Goal: Task Accomplishment & Management: Manage account settings

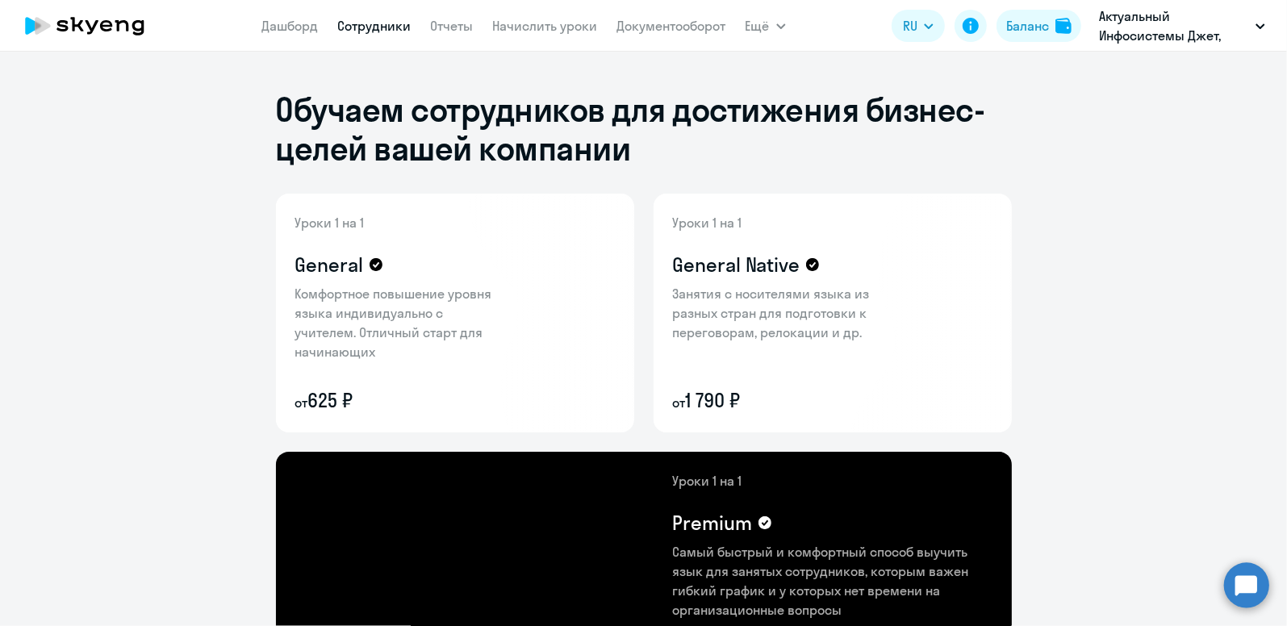
click at [363, 25] on link "Сотрудники" at bounding box center [374, 26] width 73 height 16
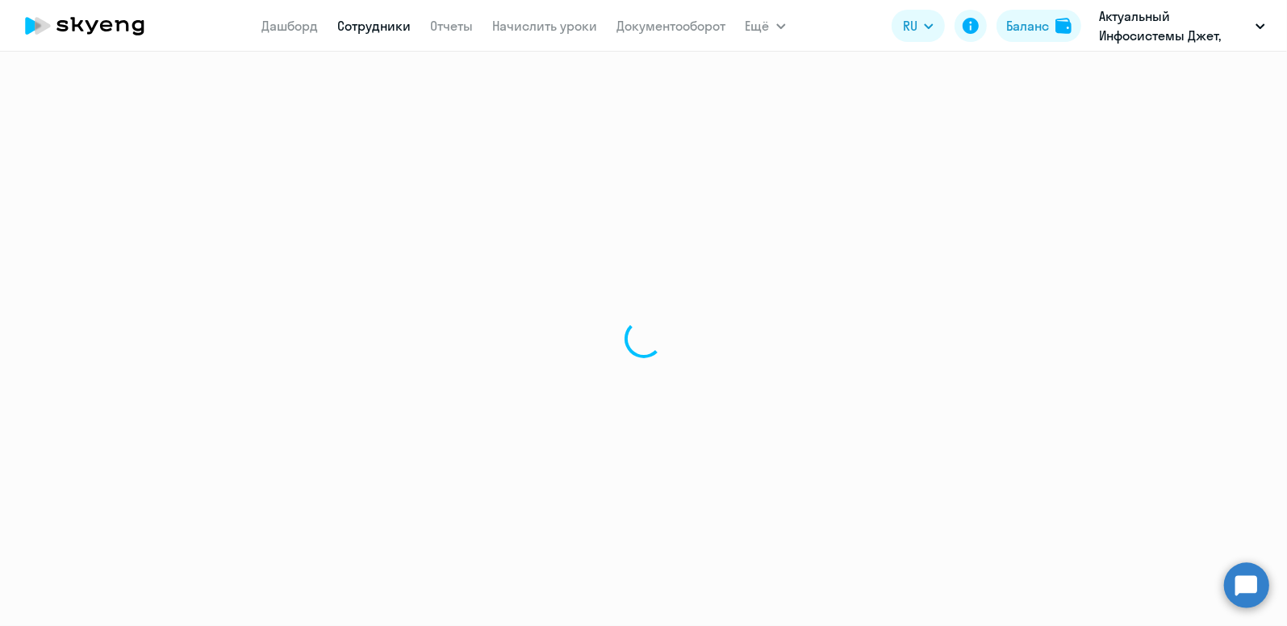
select select "30"
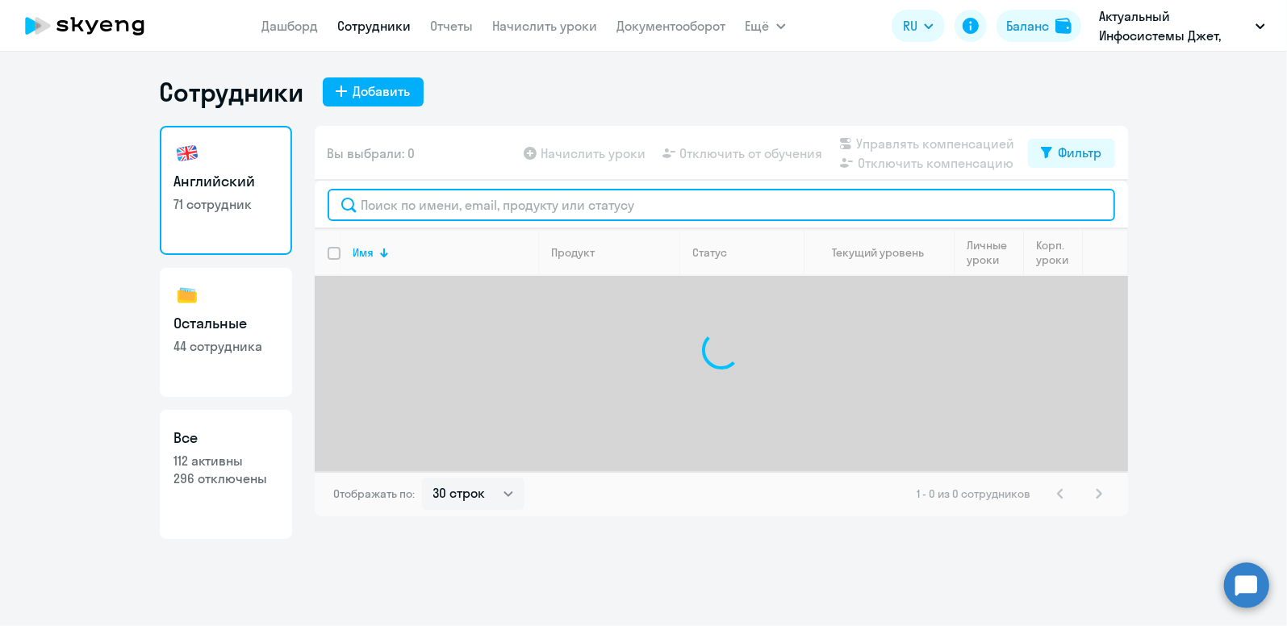
click at [437, 211] on input "text" at bounding box center [722, 205] width 788 height 32
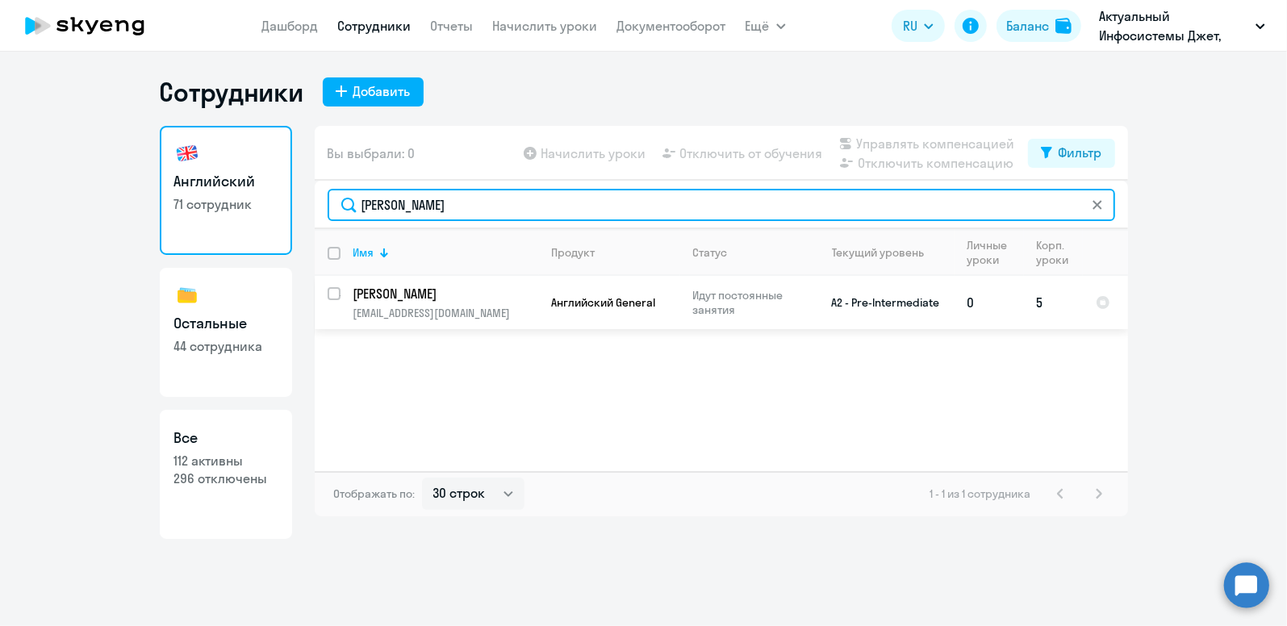
type input "[PERSON_NAME]"
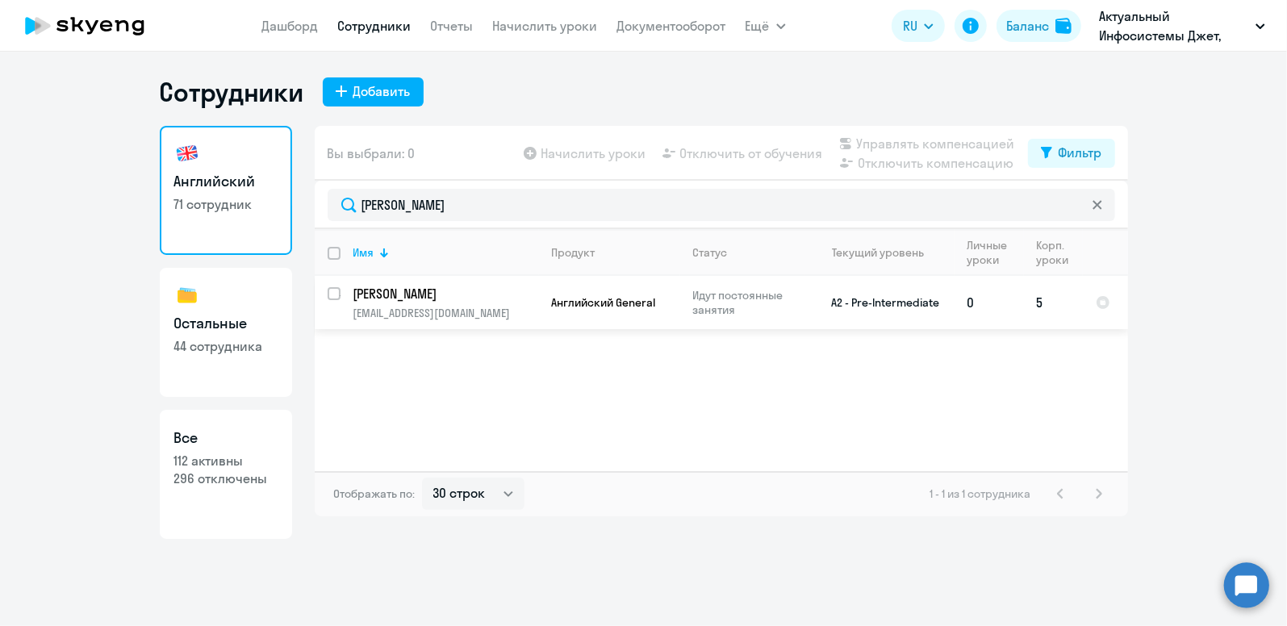
click at [482, 311] on p "[EMAIL_ADDRESS][DOMAIN_NAME]" at bounding box center [445, 313] width 185 height 15
select select "english"
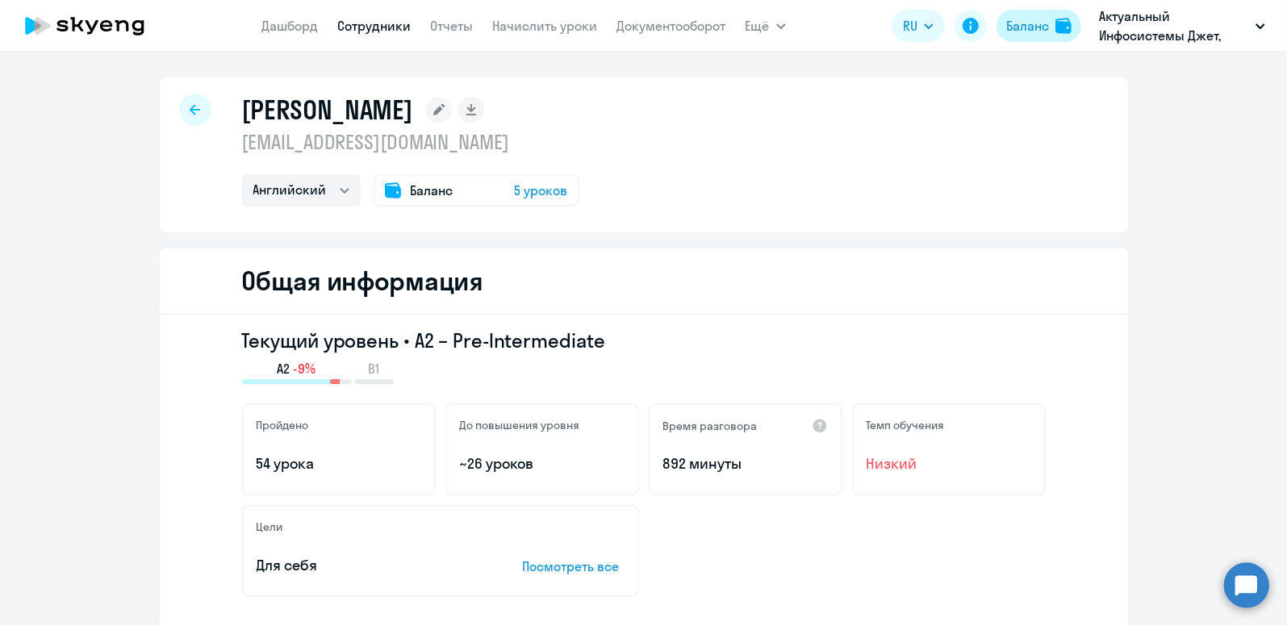
click at [1029, 31] on div "Баланс" at bounding box center [1027, 25] width 43 height 19
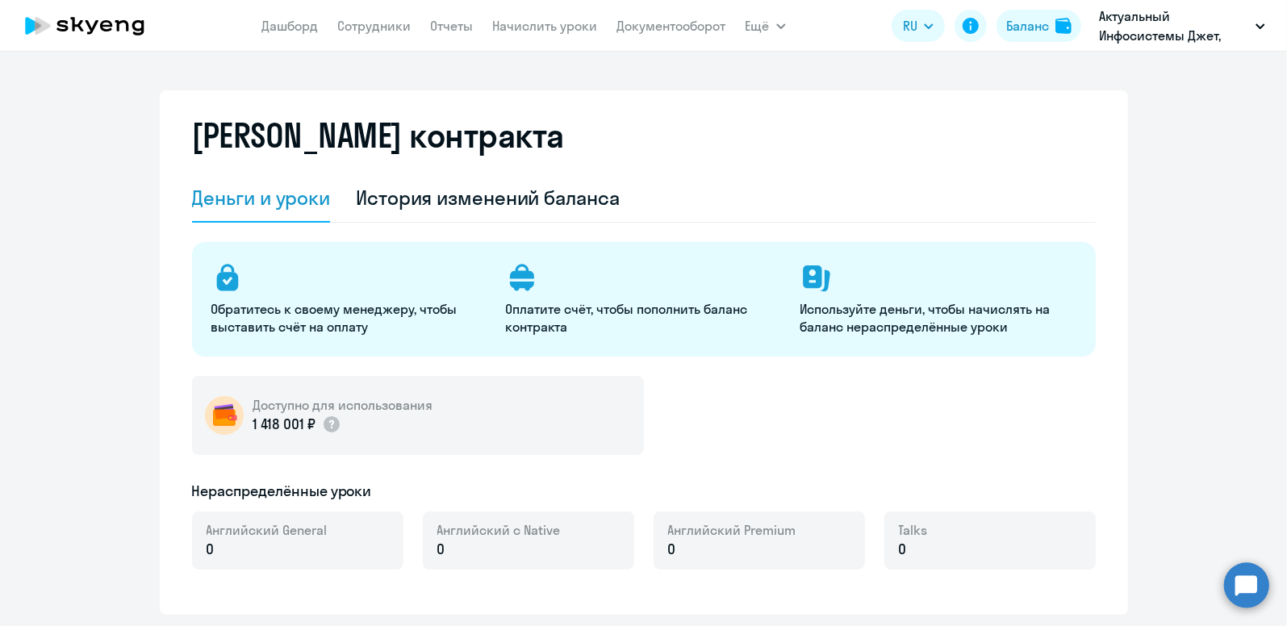
select select "english_adult_not_native_speaker"
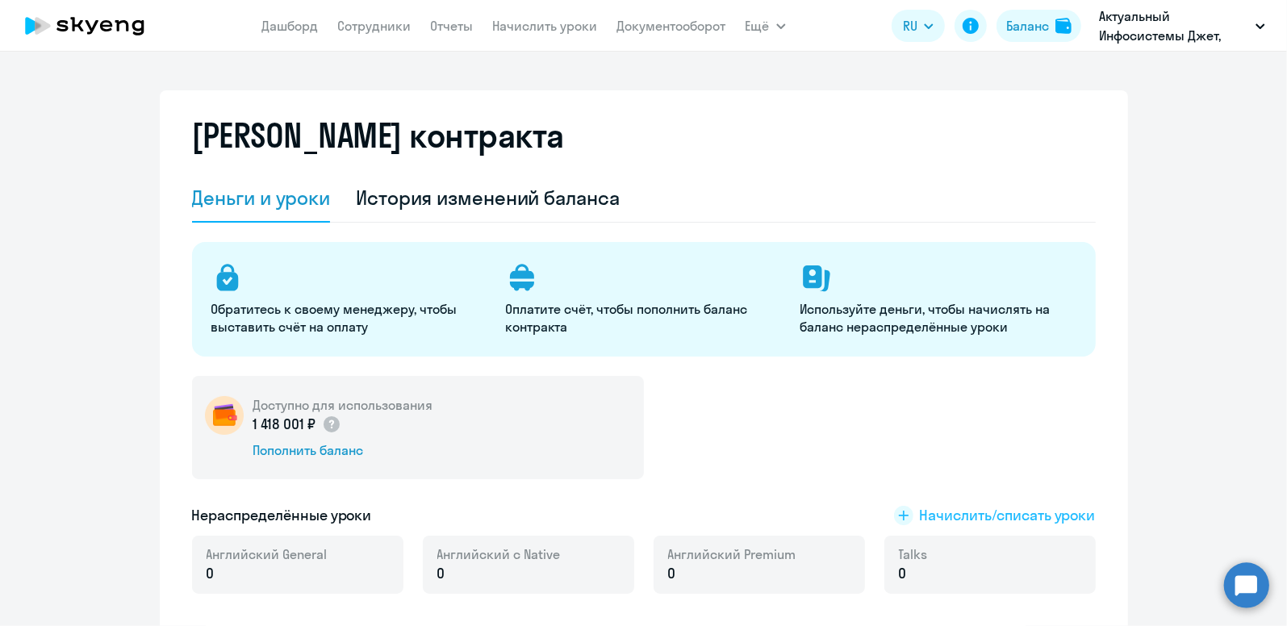
click at [965, 514] on span "Начислить/списать уроки" at bounding box center [1008, 515] width 176 height 21
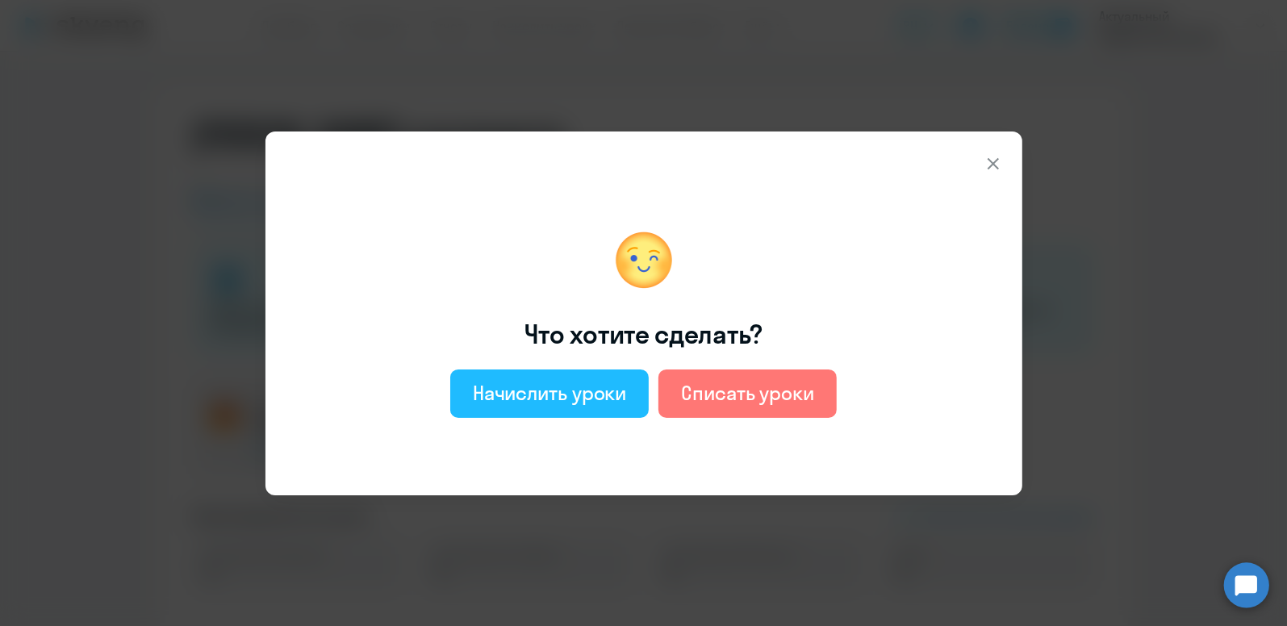
click at [597, 395] on div "Начислить уроки" at bounding box center [550, 393] width 154 height 26
select select "english_adult_not_native_speaker"
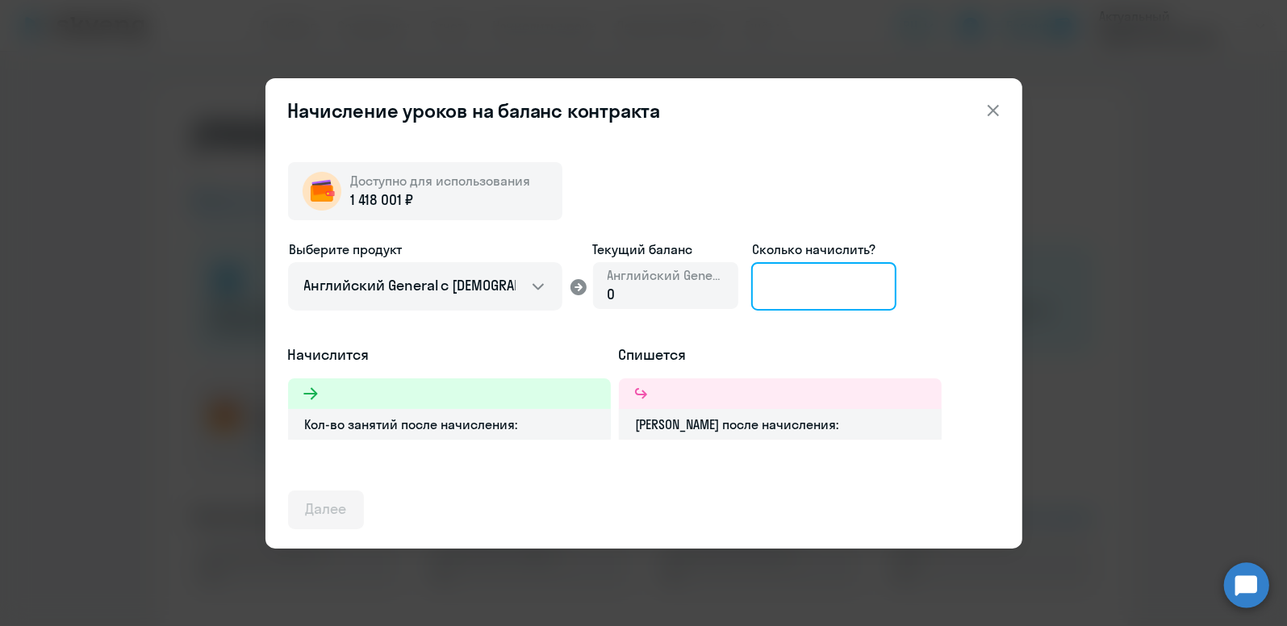
click at [804, 279] on input at bounding box center [823, 286] width 145 height 48
type input "2"
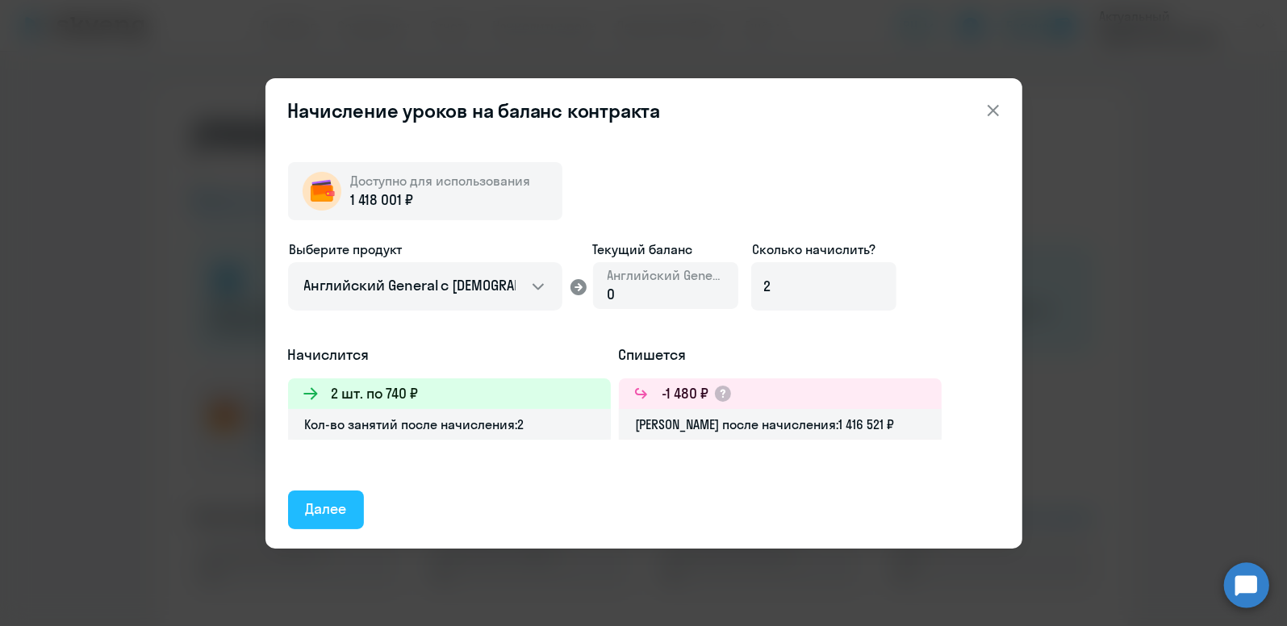
click at [321, 508] on div "Далее" at bounding box center [326, 509] width 41 height 21
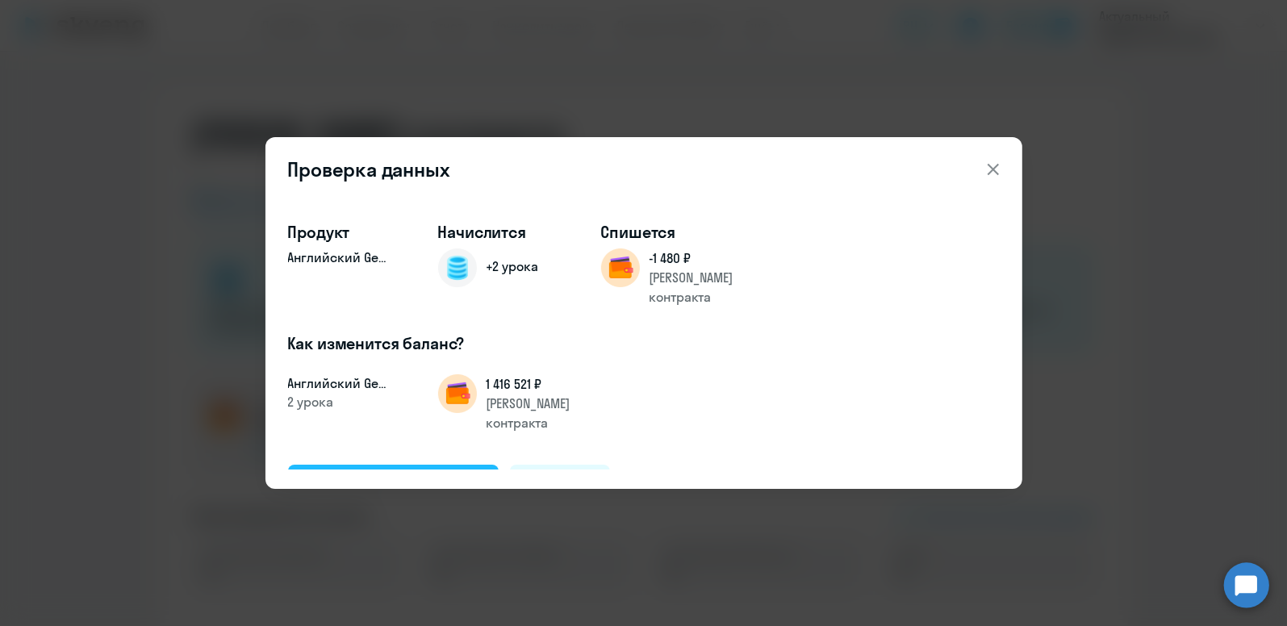
click at [380, 473] on div "Подтвердить и начислить" at bounding box center [394, 483] width 176 height 21
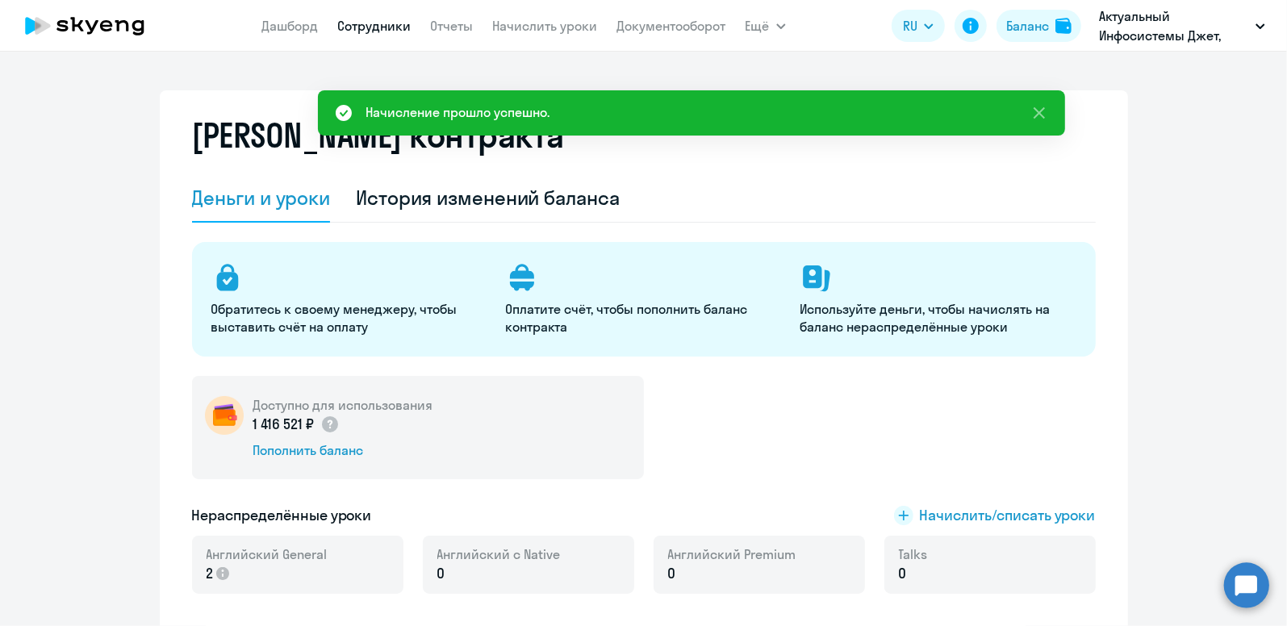
click at [382, 23] on link "Сотрудники" at bounding box center [374, 26] width 73 height 16
select select "30"
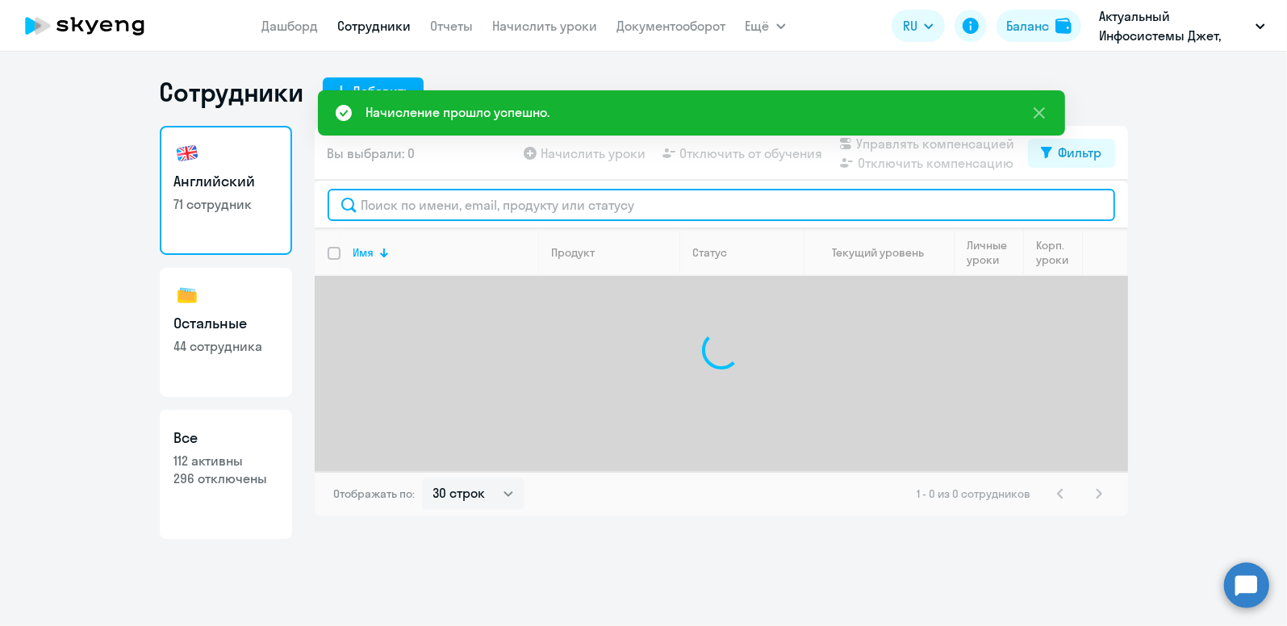
click at [462, 205] on input "text" at bounding box center [722, 205] width 788 height 32
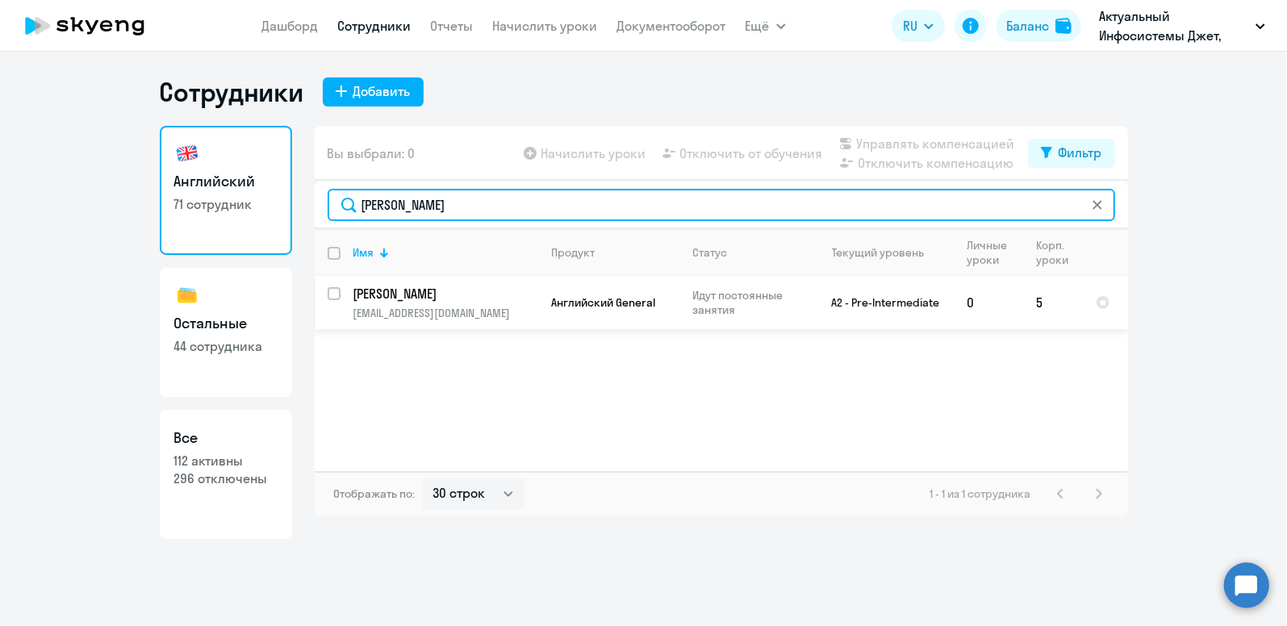
type input "[PERSON_NAME]"
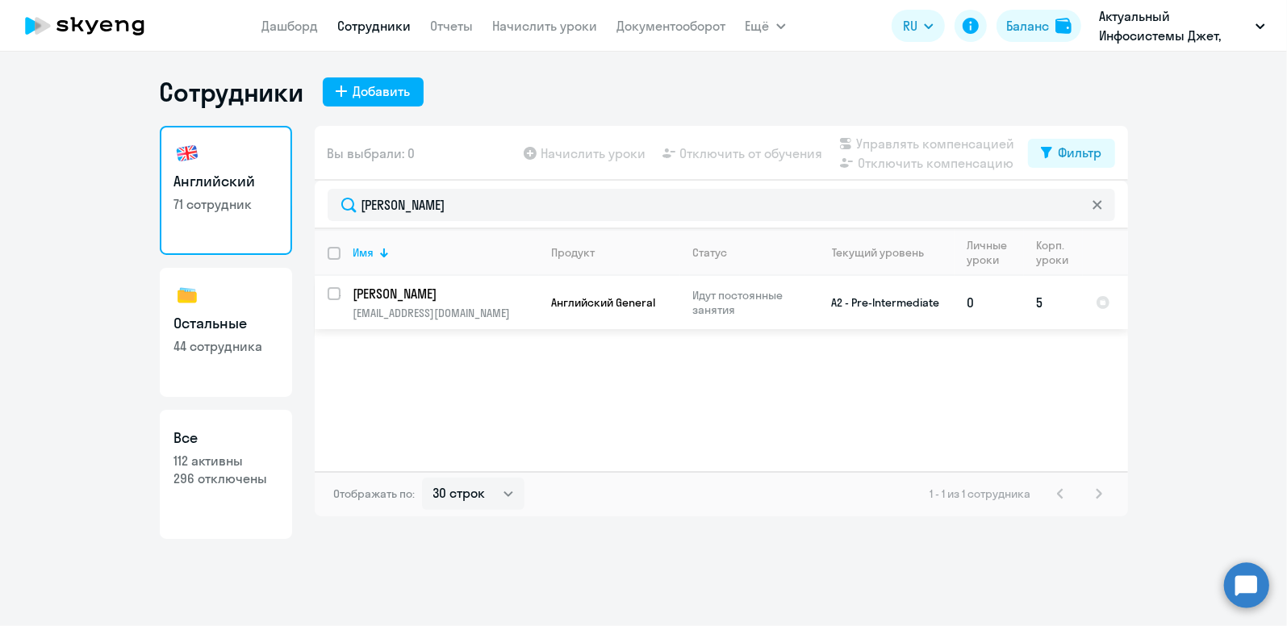
click at [664, 301] on p "Английский General" at bounding box center [610, 302] width 116 height 15
select select "english"
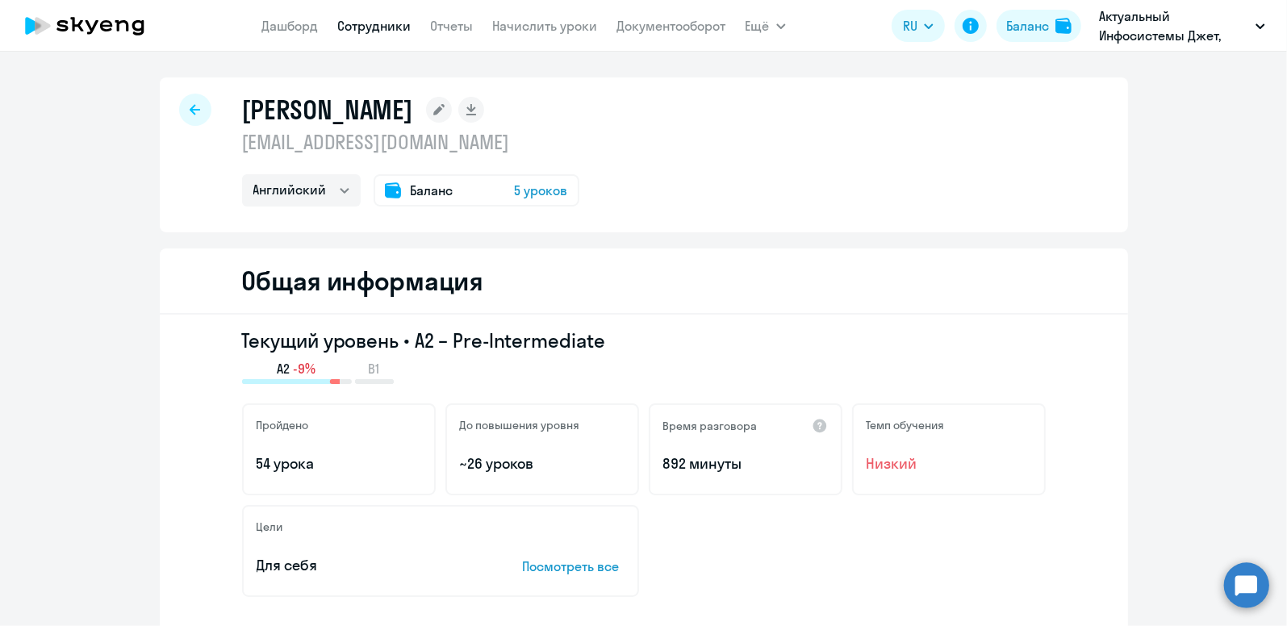
click at [437, 190] on span "Баланс" at bounding box center [432, 190] width 43 height 19
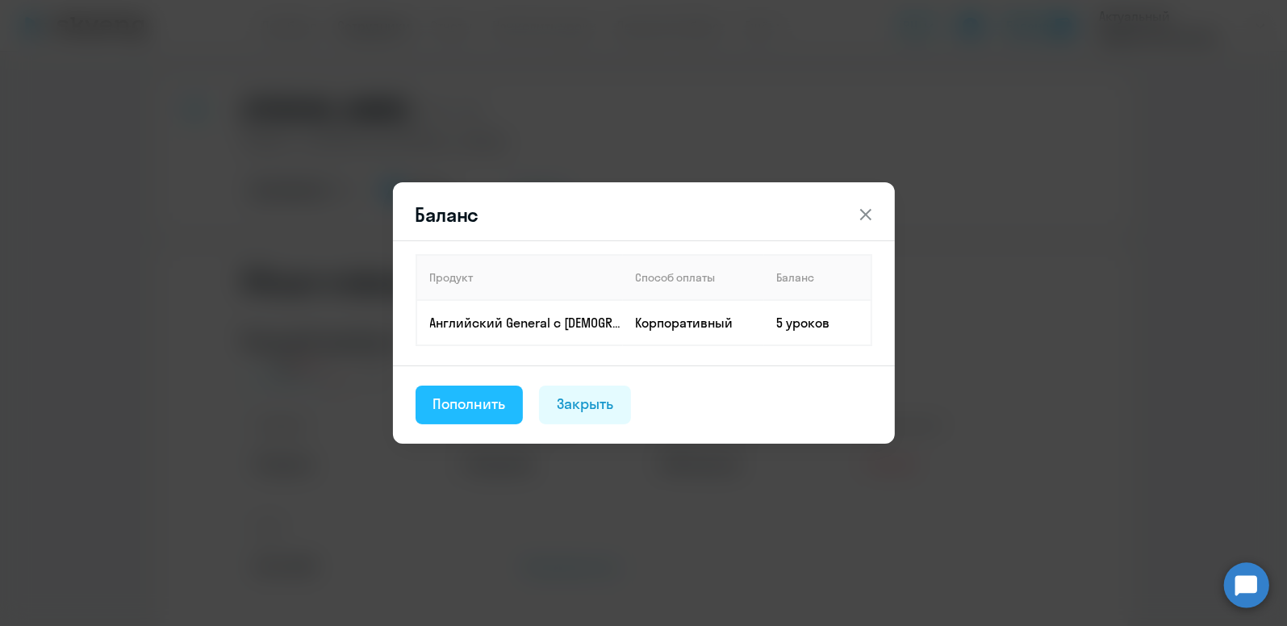
click at [491, 403] on div "Пополнить" at bounding box center [469, 404] width 73 height 21
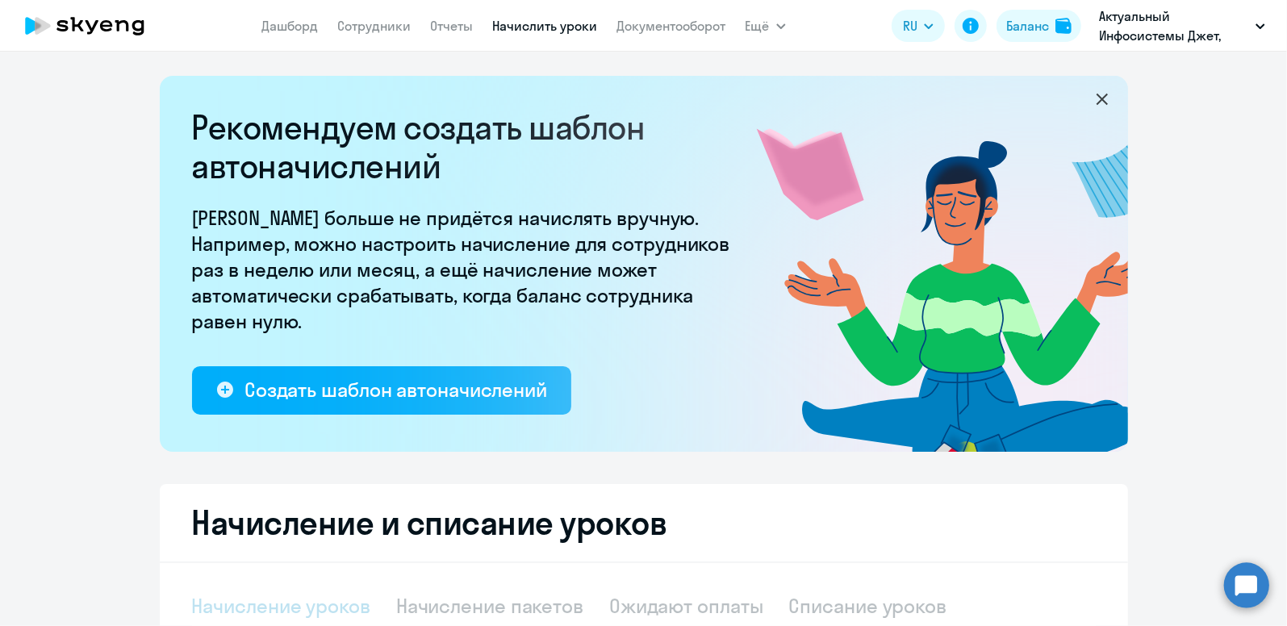
select select "10"
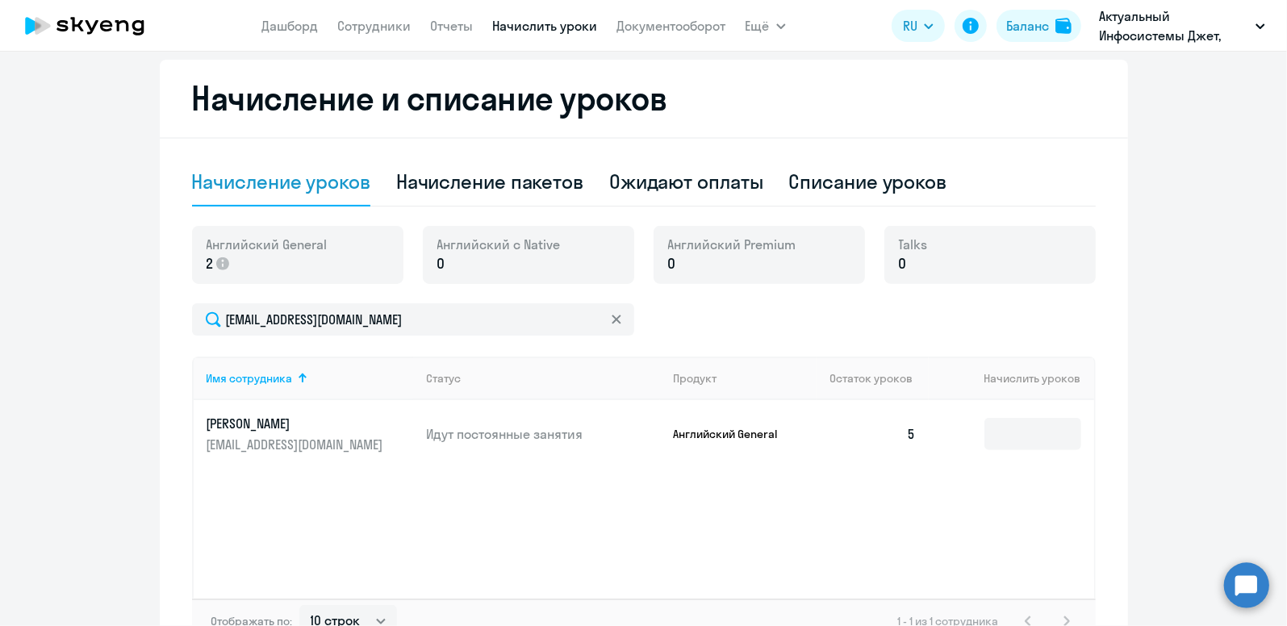
scroll to position [484, 0]
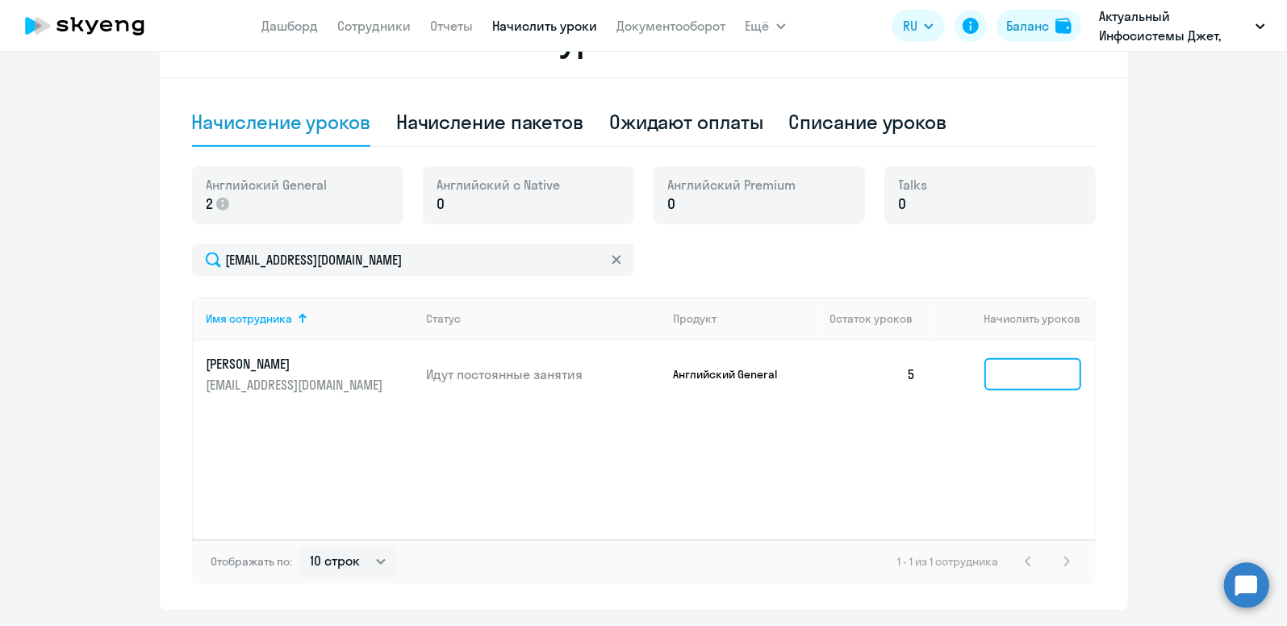
click at [1018, 367] on input at bounding box center [1032, 374] width 97 height 32
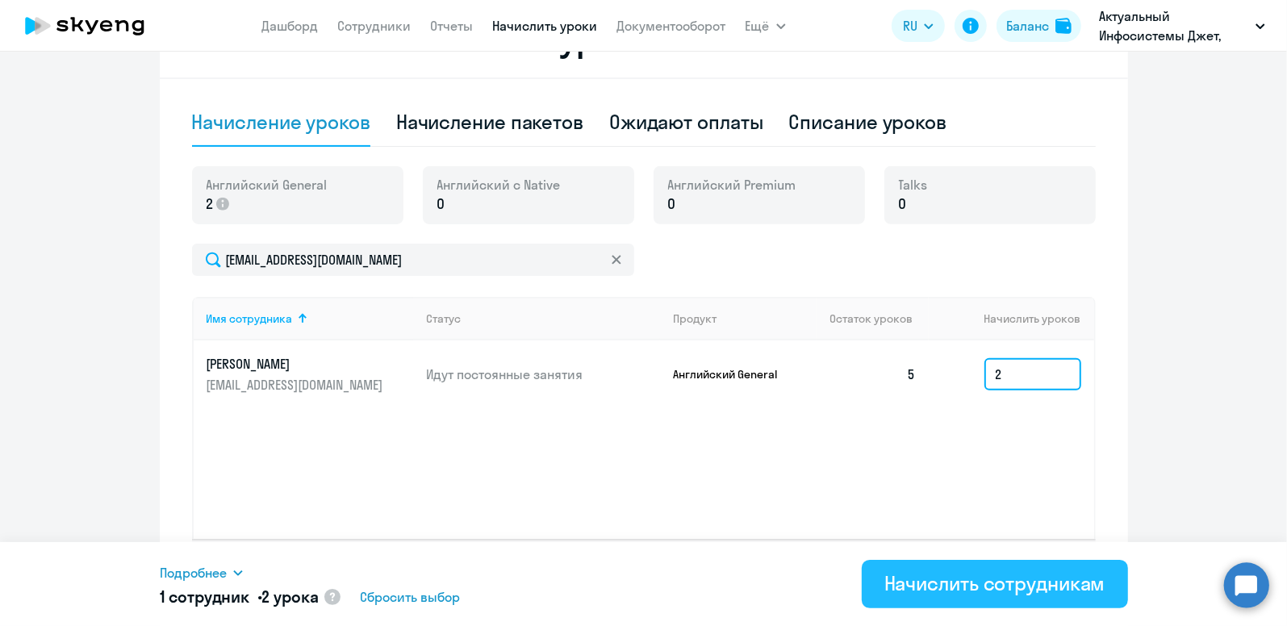
type input "2"
click at [995, 594] on div "Начислить сотрудникам" at bounding box center [994, 583] width 221 height 26
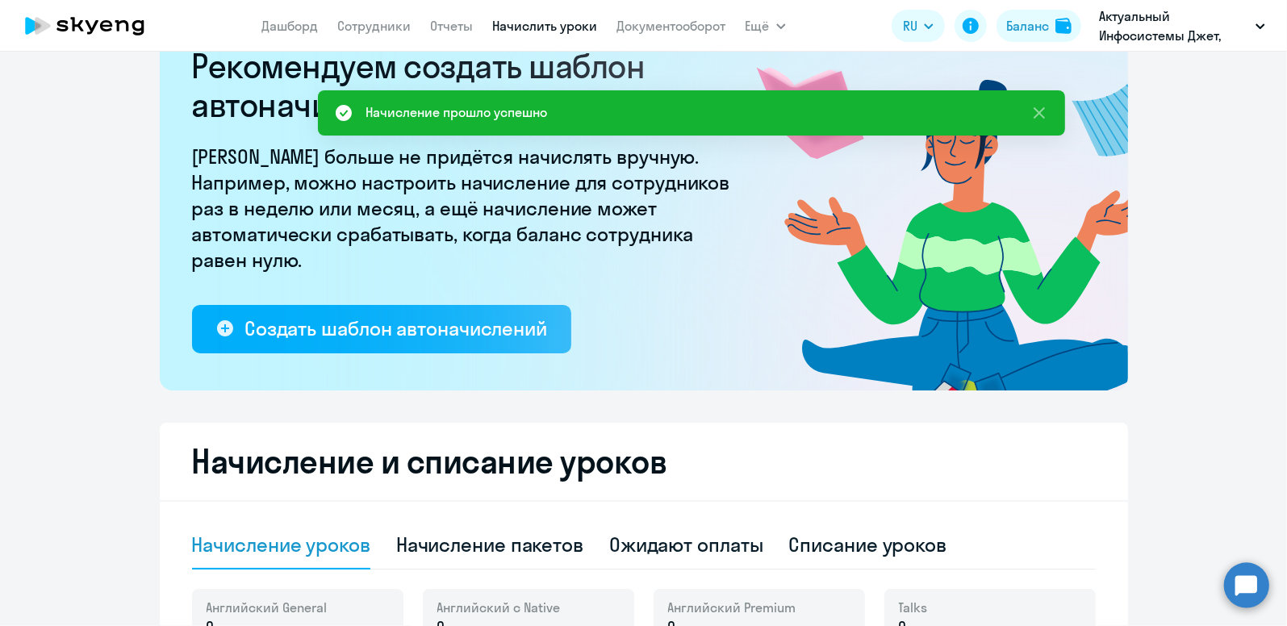
scroll to position [0, 0]
